Goal: Task Accomplishment & Management: Manage account settings

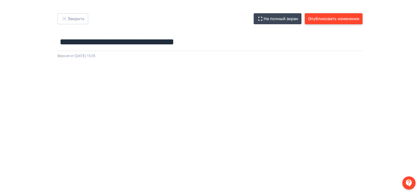
click at [331, 20] on button "Опубликовать изменения" at bounding box center [334, 18] width 58 height 11
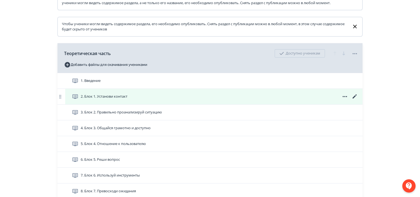
scroll to position [193, 0]
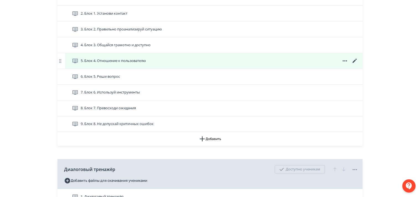
click at [353, 64] on icon at bounding box center [354, 60] width 7 height 7
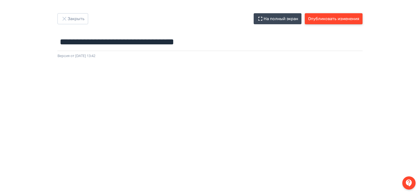
click at [346, 19] on button "Опубликовать изменения" at bounding box center [334, 18] width 58 height 11
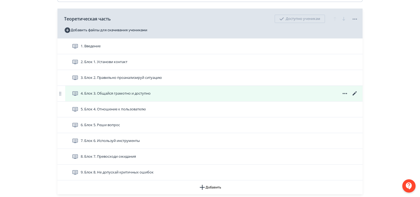
scroll to position [221, 0]
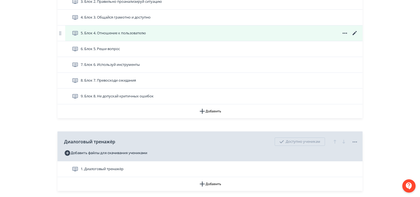
click at [355, 35] on icon at bounding box center [354, 33] width 4 height 4
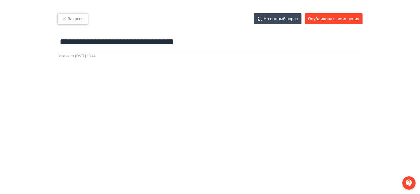
click at [65, 19] on icon "button" at bounding box center [64, 18] width 7 height 7
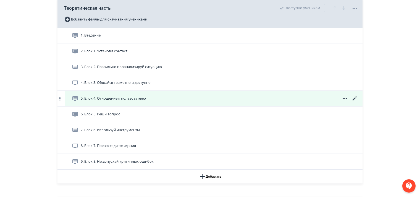
scroll to position [166, 0]
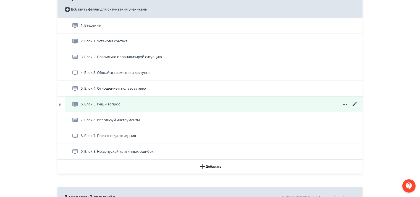
click at [356, 106] on icon at bounding box center [354, 104] width 4 height 4
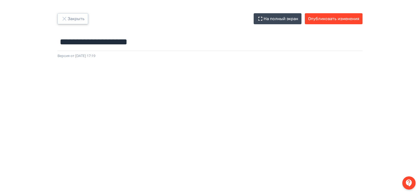
click at [66, 21] on icon "button" at bounding box center [64, 18] width 7 height 7
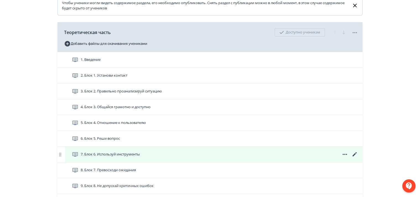
scroll to position [166, 0]
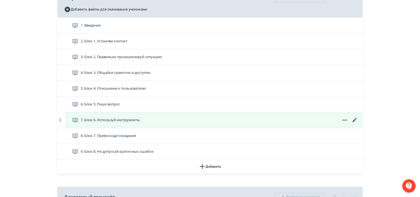
click at [353, 123] on icon at bounding box center [354, 120] width 7 height 7
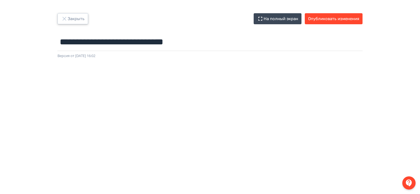
click at [67, 18] on icon "button" at bounding box center [64, 18] width 7 height 7
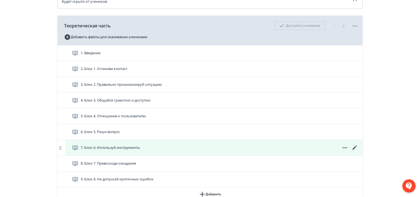
scroll to position [249, 0]
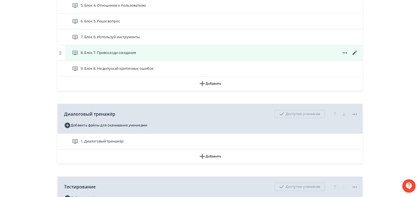
click at [354, 55] on icon at bounding box center [354, 53] width 4 height 4
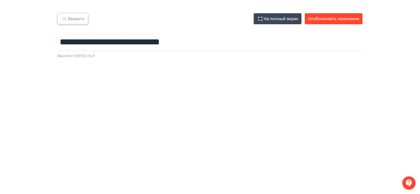
click at [62, 18] on icon "button" at bounding box center [64, 18] width 7 height 7
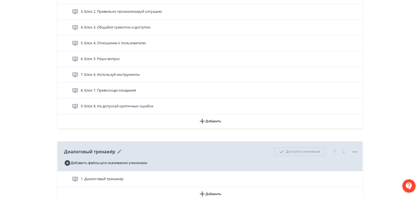
scroll to position [249, 0]
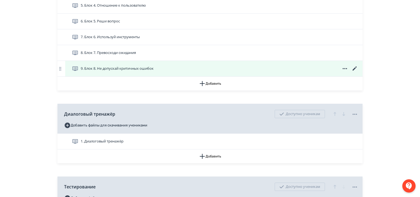
click at [354, 72] on icon at bounding box center [354, 68] width 7 height 7
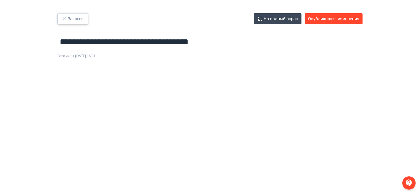
click at [70, 19] on button "Закрыть" at bounding box center [72, 18] width 31 height 11
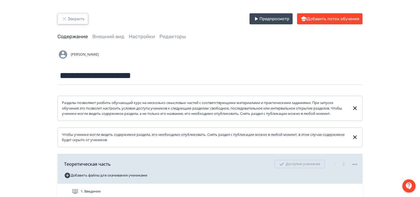
click at [68, 16] on button "Закрыть" at bounding box center [72, 18] width 31 height 11
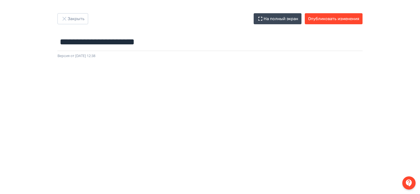
scroll to position [41, 0]
click at [64, 17] on icon "button" at bounding box center [64, 18] width 7 height 7
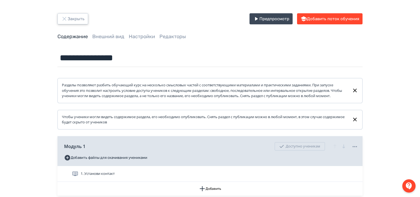
click at [64, 17] on icon "button" at bounding box center [64, 18] width 7 height 7
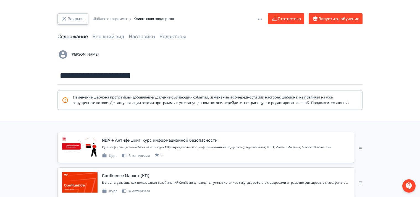
click at [65, 17] on icon "button" at bounding box center [64, 19] width 4 height 4
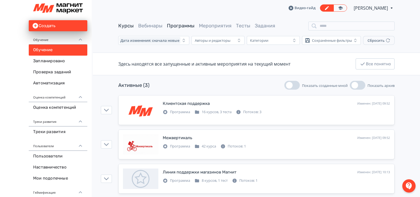
click at [129, 27] on link "Курсы" at bounding box center [125, 26] width 15 height 6
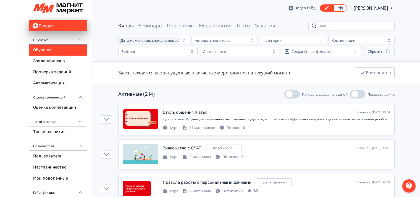
click at [342, 25] on input "search" at bounding box center [351, 26] width 86 height 9
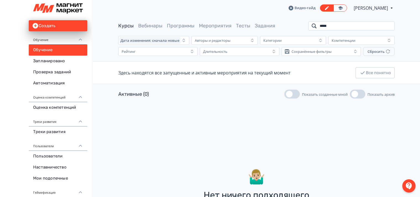
drag, startPoint x: 344, startPoint y: 26, endPoint x: 298, endPoint y: 26, distance: 45.3
click at [298, 26] on div "Курсы Вебинары Программы Мероприятия Тесты Задания *****" at bounding box center [256, 26] width 276 height 9
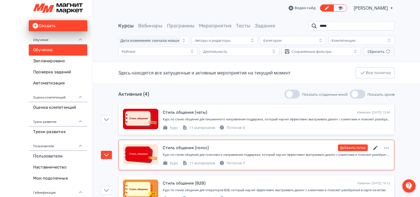
type input "*****"
click at [376, 146] on icon at bounding box center [375, 148] width 4 height 4
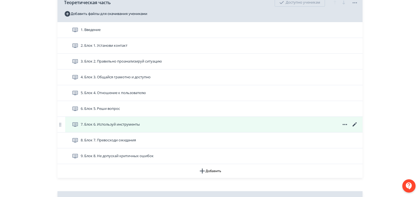
scroll to position [166, 0]
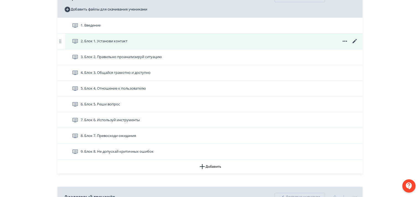
click at [354, 44] on icon at bounding box center [354, 41] width 7 height 7
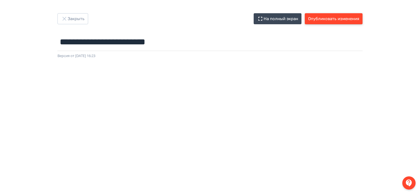
click at [341, 18] on button "Опубликовать изменения" at bounding box center [334, 18] width 58 height 11
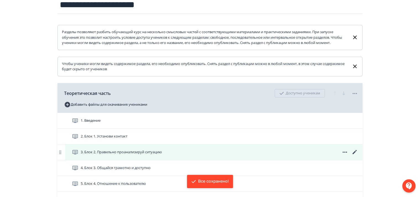
scroll to position [110, 0]
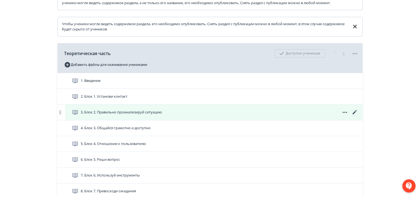
click at [353, 115] on icon at bounding box center [354, 112] width 7 height 7
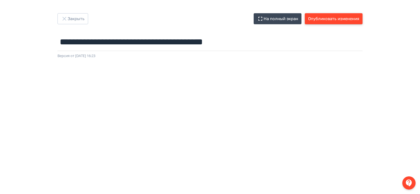
click at [316, 17] on button "Опубликовать изменения" at bounding box center [334, 18] width 58 height 11
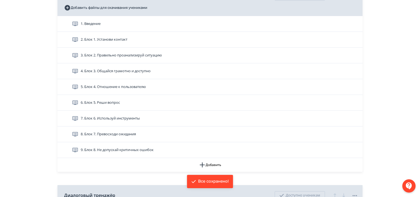
scroll to position [193, 0]
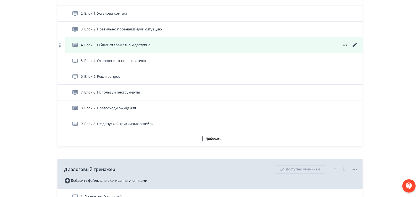
click at [353, 47] on icon at bounding box center [354, 45] width 4 height 4
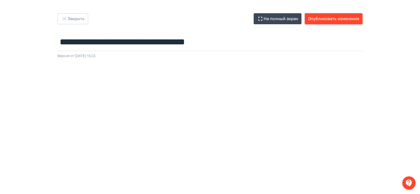
click at [325, 17] on button "Опубликовать изменения" at bounding box center [334, 18] width 58 height 11
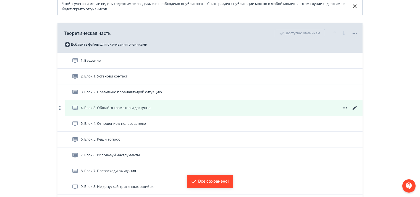
scroll to position [166, 0]
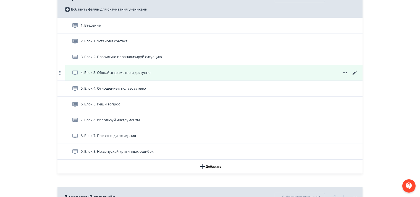
click at [354, 76] on icon at bounding box center [354, 72] width 7 height 7
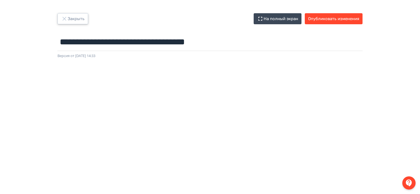
click at [66, 15] on icon "button" at bounding box center [64, 18] width 7 height 7
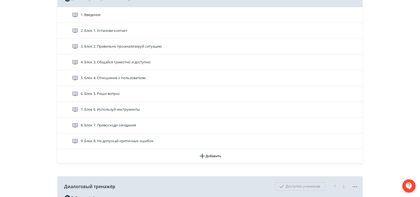
scroll to position [193, 0]
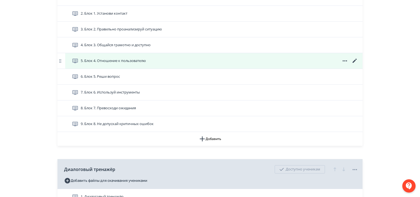
click at [354, 64] on icon at bounding box center [354, 60] width 7 height 7
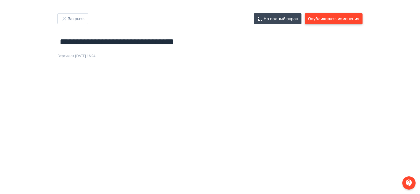
click at [334, 17] on button "Опубликовать изменения" at bounding box center [334, 18] width 58 height 11
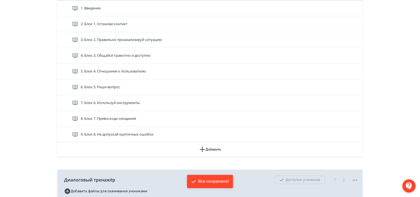
scroll to position [193, 0]
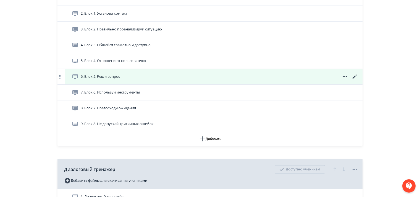
click at [354, 80] on icon at bounding box center [354, 76] width 7 height 7
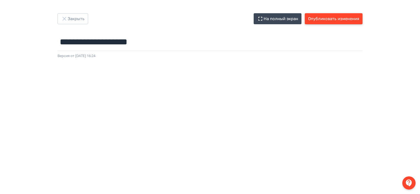
click at [320, 17] on button "Опубликовать изменения" at bounding box center [334, 18] width 58 height 11
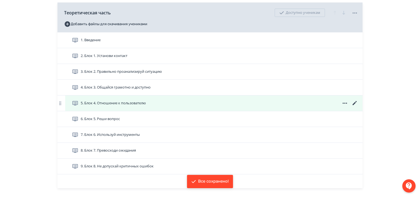
scroll to position [221, 0]
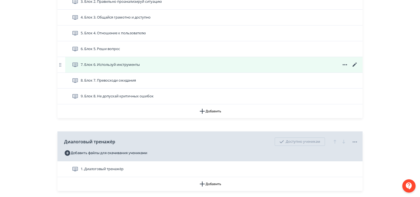
click at [353, 68] on icon at bounding box center [354, 64] width 7 height 7
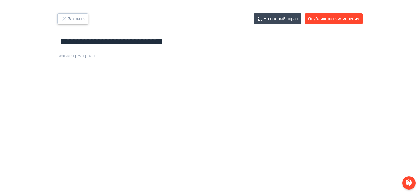
click at [71, 20] on button "Закрыть" at bounding box center [72, 18] width 31 height 11
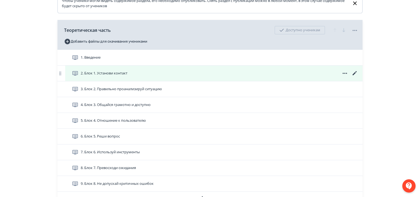
scroll to position [193, 0]
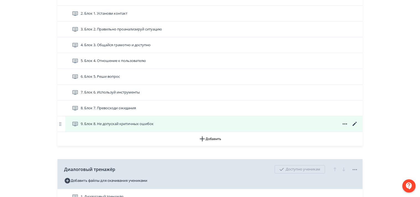
click at [355, 126] on icon at bounding box center [354, 124] width 4 height 4
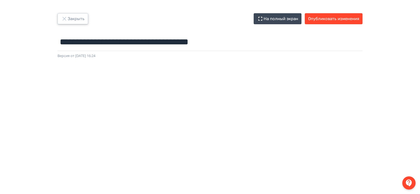
click at [66, 20] on icon "button" at bounding box center [64, 18] width 7 height 7
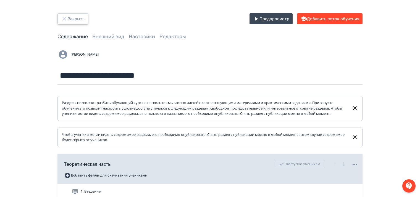
click at [69, 18] on button "Закрыть" at bounding box center [72, 18] width 31 height 11
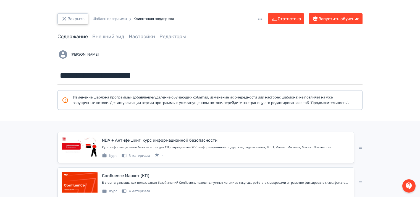
click at [68, 19] on button "Закрыть" at bounding box center [72, 18] width 31 height 11
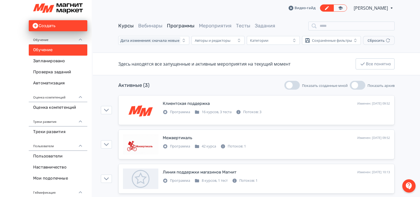
click at [123, 26] on link "Курсы" at bounding box center [125, 26] width 15 height 6
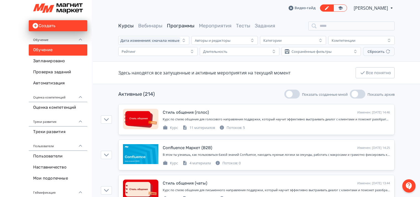
click at [181, 25] on link "Программы" at bounding box center [181, 26] width 28 height 6
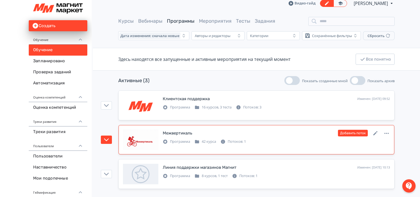
scroll to position [6, 0]
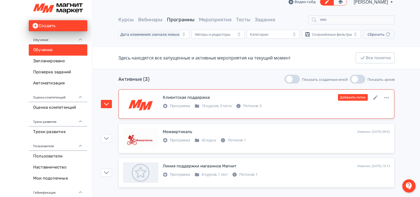
click at [323, 98] on div "Клиентская поддержка Изменен: [DATE] 09:52 Добавить поток" at bounding box center [276, 97] width 227 height 7
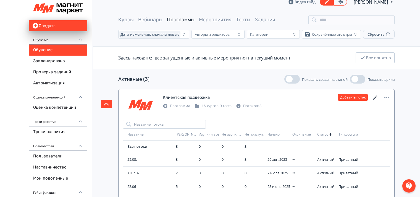
click at [374, 94] on icon at bounding box center [375, 97] width 7 height 7
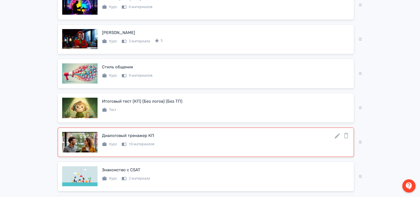
scroll to position [580, 0]
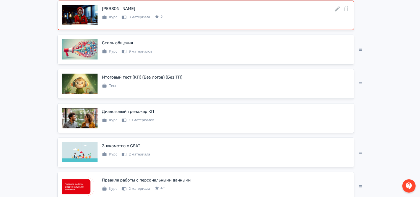
drag, startPoint x: 346, startPoint y: 45, endPoint x: 238, endPoint y: 15, distance: 112.5
click at [0, 0] on icon at bounding box center [0, 0] width 0 height 0
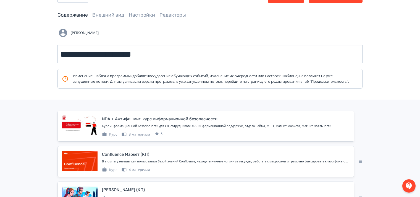
scroll to position [0, 0]
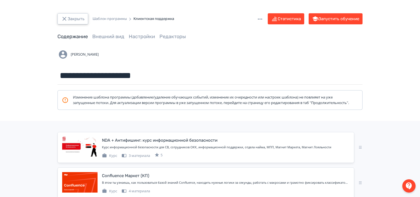
click at [66, 18] on icon "button" at bounding box center [64, 18] width 7 height 7
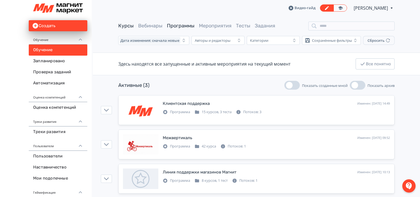
click at [126, 22] on div "Курсы Вебинары Программы Мероприятия Тесты Задания" at bounding box center [256, 26] width 276 height 9
click at [124, 25] on link "Курсы" at bounding box center [125, 26] width 15 height 6
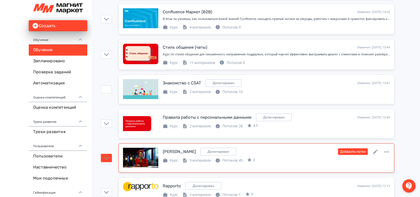
scroll to position [138, 0]
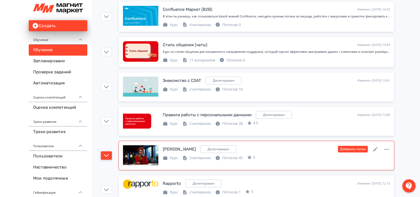
drag, startPoint x: 104, startPoint y: 155, endPoint x: 135, endPoint y: 154, distance: 30.9
click at [104, 155] on icon "button" at bounding box center [106, 155] width 5 height 5
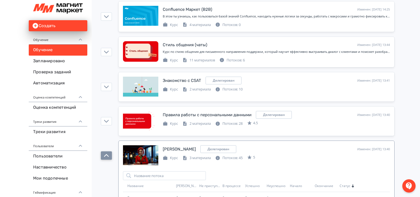
scroll to position [249, 0]
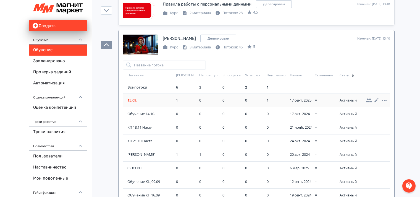
click at [134, 99] on span "15.09." at bounding box center [150, 100] width 46 height 6
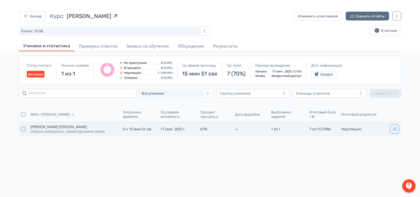
click at [397, 130] on button "button" at bounding box center [394, 128] width 9 height 9
click at [27, 15] on icon "button" at bounding box center [26, 16] width 6 height 6
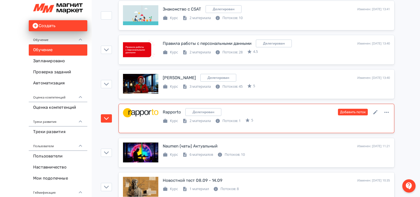
scroll to position [221, 0]
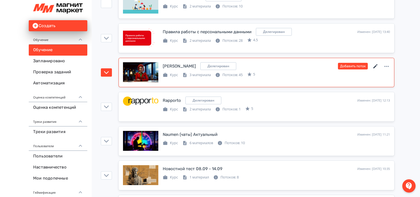
click at [375, 66] on icon at bounding box center [375, 66] width 4 height 4
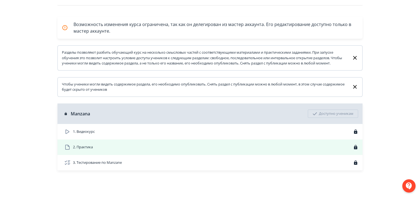
scroll to position [84, 0]
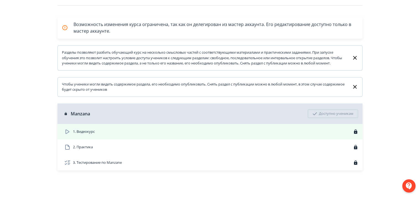
click at [334, 130] on div "1. Видеокурс" at bounding box center [211, 131] width 294 height 7
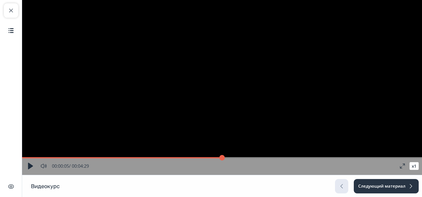
drag, startPoint x: 25, startPoint y: 158, endPoint x: 35, endPoint y: 159, distance: 9.4
click at [35, 159] on input "range" at bounding box center [222, 158] width 400 height 6
drag, startPoint x: 33, startPoint y: 158, endPoint x: 50, endPoint y: 158, distance: 16.6
click at [50, 158] on input "range" at bounding box center [222, 158] width 400 height 6
drag, startPoint x: 50, startPoint y: 158, endPoint x: 67, endPoint y: 158, distance: 16.8
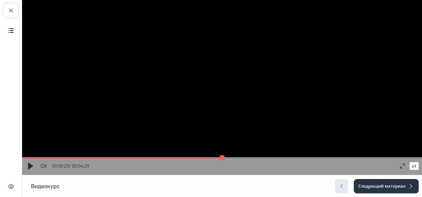
click at [67, 158] on input "range" at bounding box center [222, 158] width 400 height 6
drag, startPoint x: 69, startPoint y: 159, endPoint x: 89, endPoint y: 159, distance: 19.6
click at [89, 159] on input "range" at bounding box center [222, 158] width 400 height 6
drag, startPoint x: 89, startPoint y: 159, endPoint x: 99, endPoint y: 159, distance: 10.5
click at [99, 159] on input "range" at bounding box center [222, 158] width 400 height 6
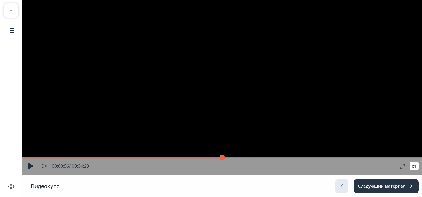
drag, startPoint x: 101, startPoint y: 159, endPoint x: 106, endPoint y: 160, distance: 5.3
click at [106, 160] on input "range" at bounding box center [222, 158] width 400 height 6
drag, startPoint x: 108, startPoint y: 160, endPoint x: 119, endPoint y: 162, distance: 11.5
click at [119, 160] on input "range" at bounding box center [222, 158] width 400 height 6
drag, startPoint x: 123, startPoint y: 157, endPoint x: 113, endPoint y: 158, distance: 10.5
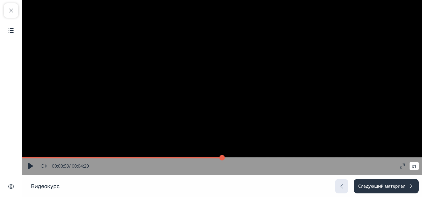
click at [113, 158] on input "range" at bounding box center [222, 158] width 400 height 6
drag, startPoint x: 128, startPoint y: 159, endPoint x: 131, endPoint y: 159, distance: 3.9
click at [131, 159] on input "range" at bounding box center [222, 158] width 400 height 6
drag, startPoint x: 131, startPoint y: 159, endPoint x: 136, endPoint y: 159, distance: 4.4
click at [136, 159] on input "range" at bounding box center [222, 158] width 400 height 6
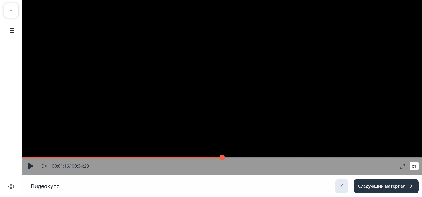
drag, startPoint x: 136, startPoint y: 159, endPoint x: 140, endPoint y: 159, distance: 4.1
click at [140, 159] on input "range" at bounding box center [222, 158] width 400 height 6
drag, startPoint x: 140, startPoint y: 159, endPoint x: 147, endPoint y: 160, distance: 7.2
click at [147, 160] on input "range" at bounding box center [222, 158] width 400 height 6
drag, startPoint x: 149, startPoint y: 158, endPoint x: 158, endPoint y: 158, distance: 8.6
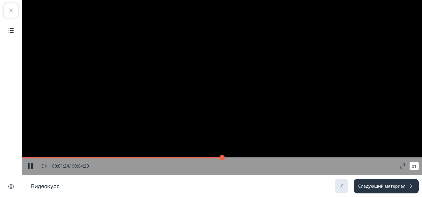
click at [158, 158] on input "range" at bounding box center [222, 158] width 400 height 6
drag, startPoint x: 158, startPoint y: 158, endPoint x: 168, endPoint y: 160, distance: 10.7
click at [168, 160] on input "range" at bounding box center [222, 158] width 400 height 6
drag, startPoint x: 167, startPoint y: 157, endPoint x: 170, endPoint y: 157, distance: 3.3
click at [170, 157] on input "range" at bounding box center [222, 158] width 400 height 6
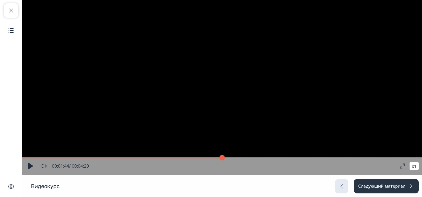
drag, startPoint x: 171, startPoint y: 157, endPoint x: 180, endPoint y: 159, distance: 9.5
click at [180, 159] on input "range" at bounding box center [222, 158] width 400 height 6
drag, startPoint x: 181, startPoint y: 159, endPoint x: 188, endPoint y: 159, distance: 6.9
click at [188, 159] on input "range" at bounding box center [222, 158] width 400 height 6
drag, startPoint x: 187, startPoint y: 159, endPoint x: 206, endPoint y: 159, distance: 19.6
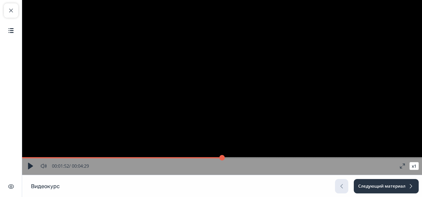
click at [206, 159] on input "range" at bounding box center [222, 158] width 400 height 6
drag, startPoint x: 206, startPoint y: 159, endPoint x: 212, endPoint y: 159, distance: 6.1
click at [212, 159] on input "range" at bounding box center [222, 158] width 400 height 6
click at [29, 164] on button "button" at bounding box center [30, 166] width 10 height 10
click at [8, 12] on span "button" at bounding box center [11, 10] width 7 height 7
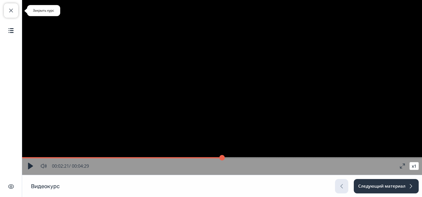
type input "**"
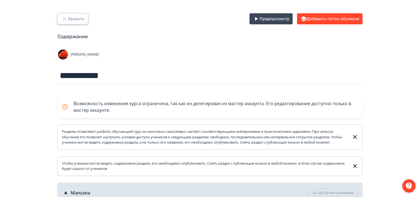
click at [65, 21] on icon "button" at bounding box center [64, 18] width 7 height 7
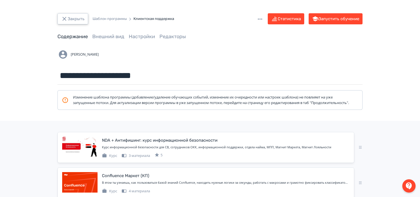
click at [65, 19] on icon "button" at bounding box center [64, 19] width 4 height 4
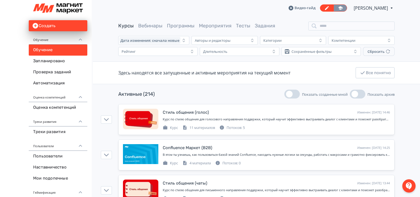
click at [338, 8] on icon at bounding box center [340, 8] width 5 height 5
